Goal: Task Accomplishment & Management: Manage account settings

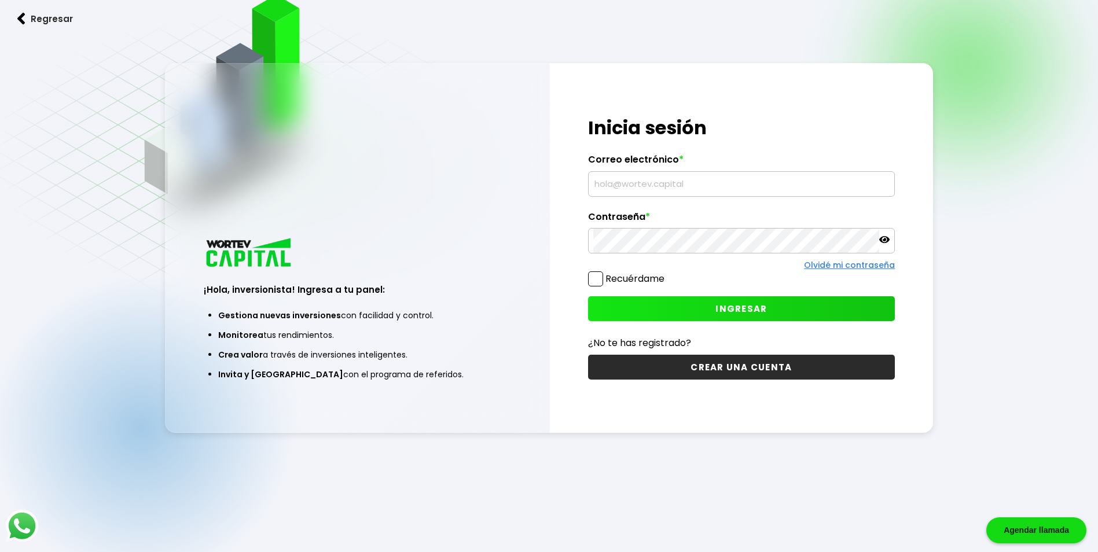
click at [637, 174] on input "text" at bounding box center [741, 184] width 296 height 24
type input "[EMAIL_ADDRESS][DOMAIN_NAME]"
click at [841, 316] on button "INGRESAR" at bounding box center [741, 308] width 307 height 25
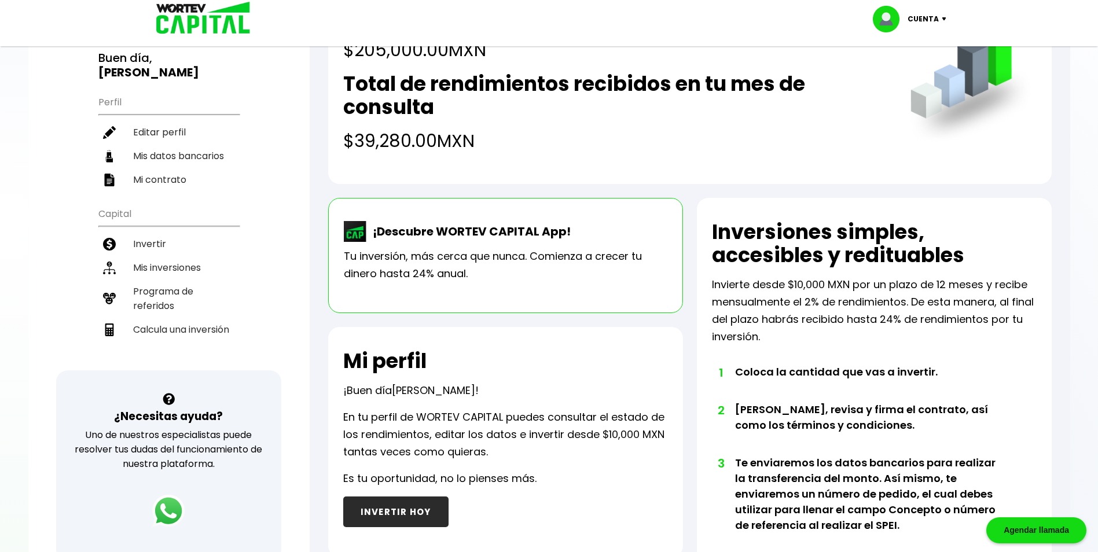
scroll to position [69, 0]
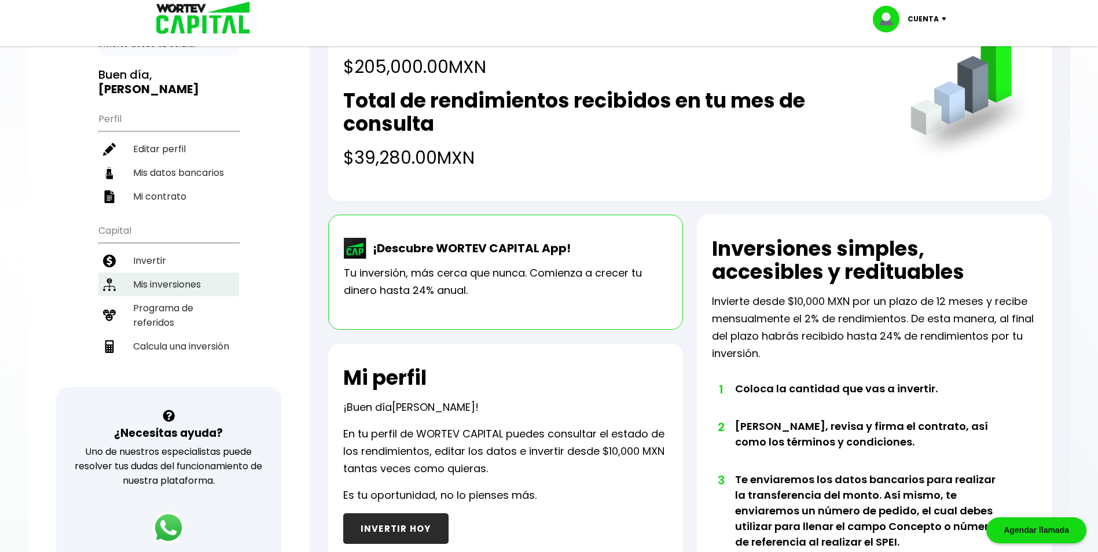
click at [171, 285] on li "Mis inversiones" at bounding box center [168, 285] width 141 height 24
